Goal: Obtain resource: Obtain resource

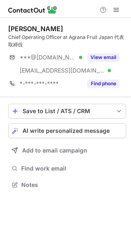
scroll to position [179, 131]
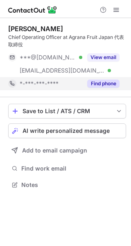
click at [99, 84] on button "Find phone" at bounding box center [103, 83] width 32 height 8
